Goal: Navigation & Orientation: Find specific page/section

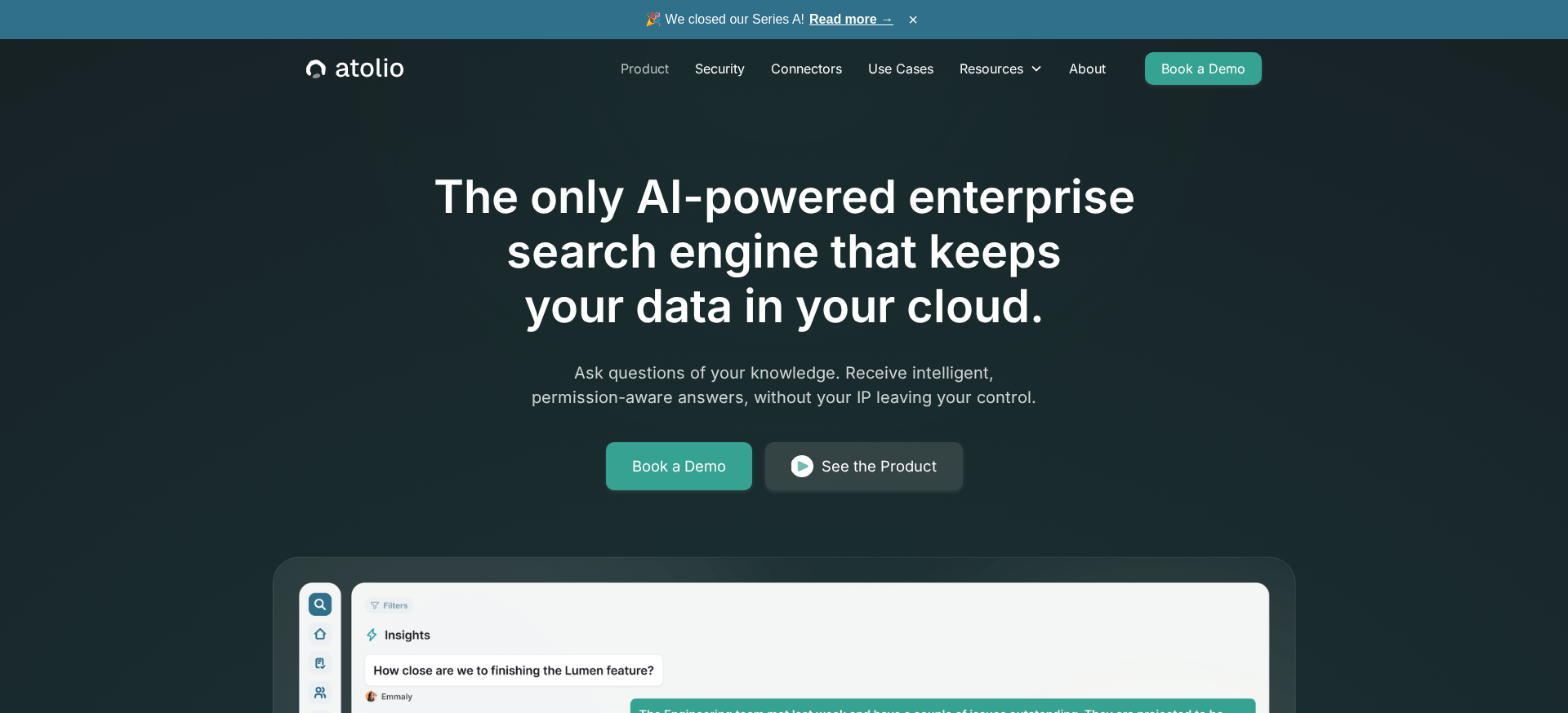
click at [648, 75] on link "Product" at bounding box center [644, 68] width 74 height 33
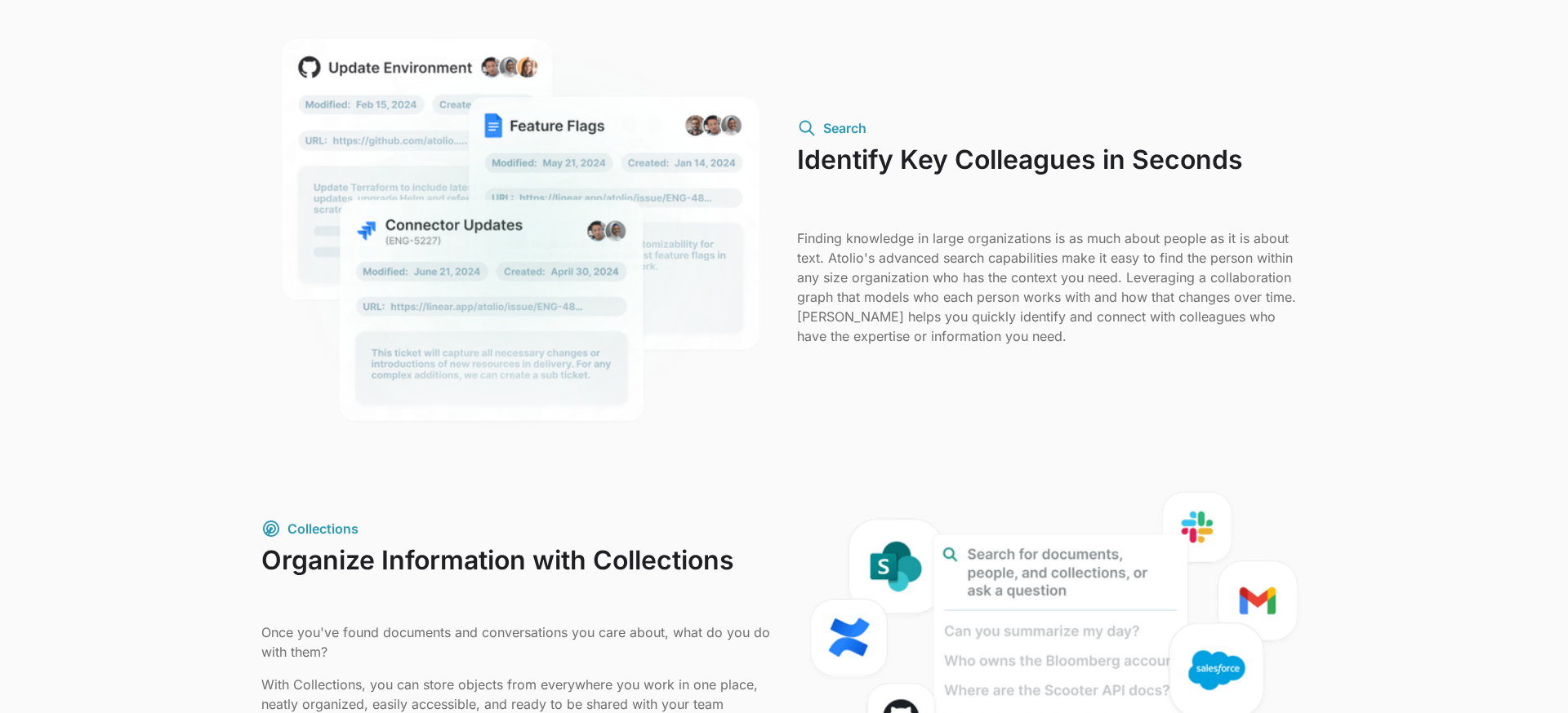
scroll to position [1501, 0]
